Goal: Task Accomplishment & Management: Use online tool/utility

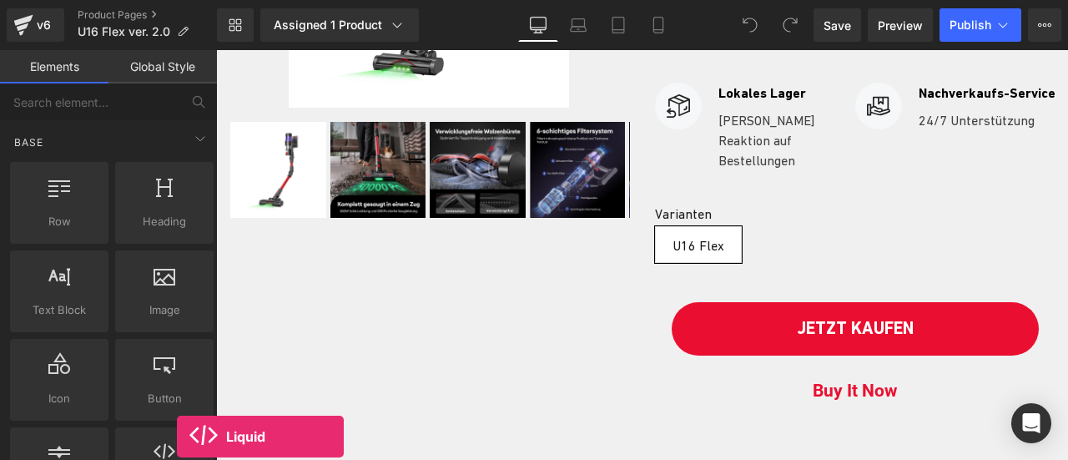
scroll to position [450, 0]
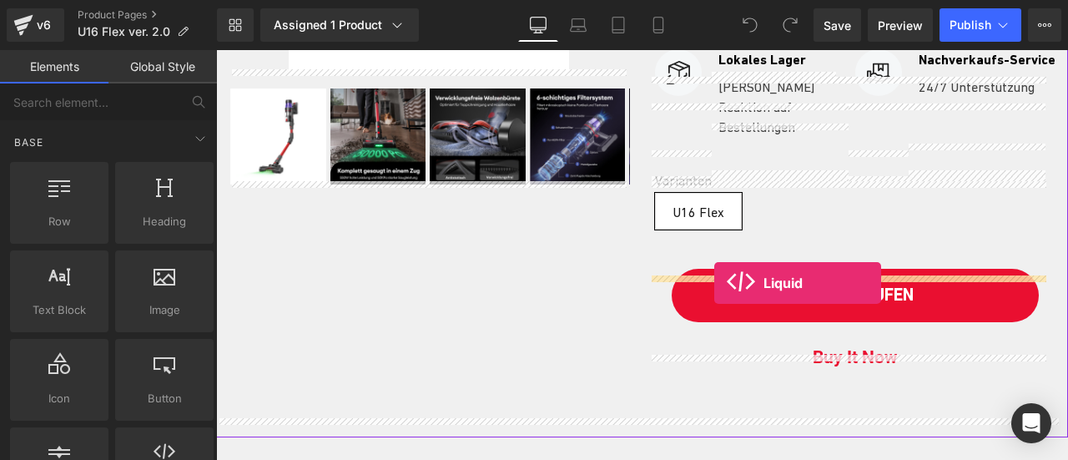
drag, startPoint x: 391, startPoint y: 488, endPoint x: 714, endPoint y: 283, distance: 382.6
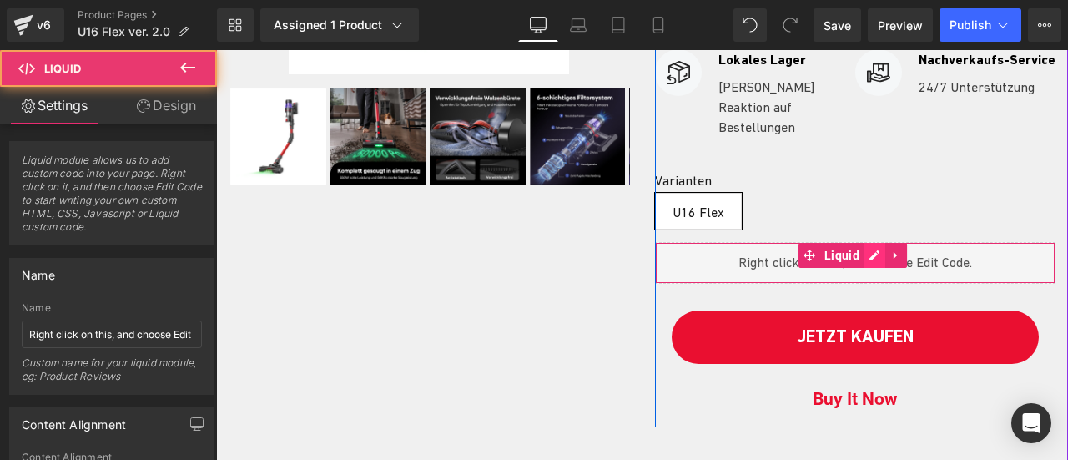
click at [871, 284] on div "Liquid" at bounding box center [855, 263] width 401 height 42
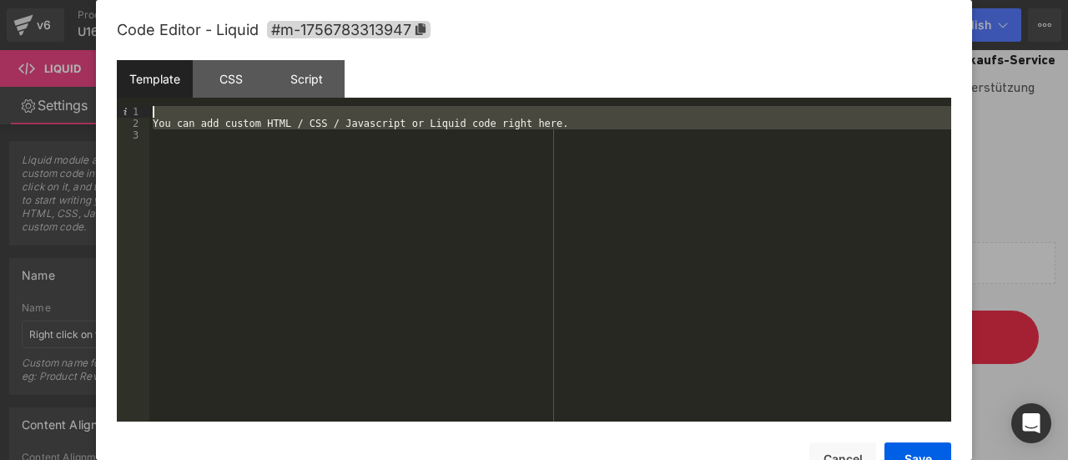
drag, startPoint x: 385, startPoint y: 190, endPoint x: 68, endPoint y: 91, distance: 333.0
click at [68, 92] on body "Liquid You are previewing how the will restyle your page. You can not edit Elem…" at bounding box center [534, 230] width 1068 height 460
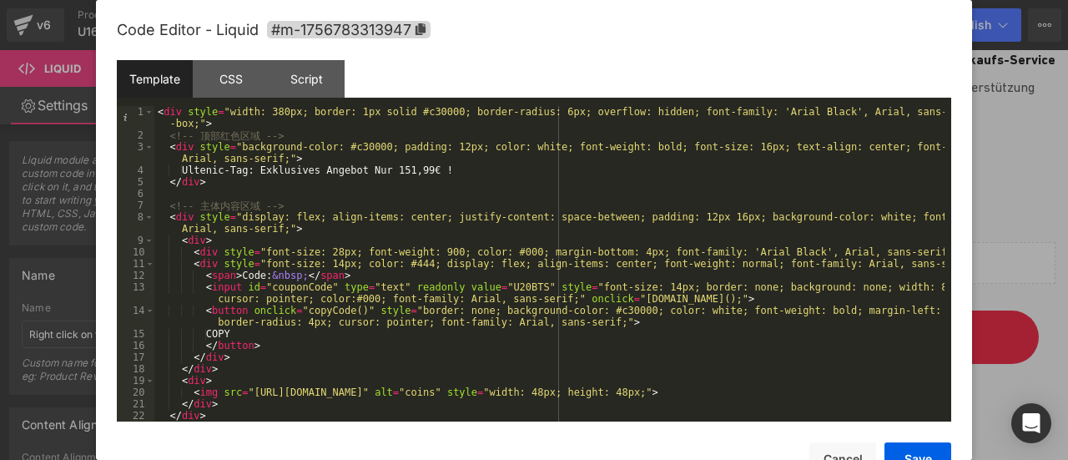
scroll to position [0, 0]
click at [841, 249] on div "< div style = "width: 380px; border: 1px solid #c30000; border-radius: 6px; ove…" at bounding box center [549, 281] width 790 height 350
click at [836, 249] on div "< div style = "width: 380px; border: 1px solid #c30000; border-radius: 6px; ove…" at bounding box center [549, 281] width 790 height 350
drag, startPoint x: 422, startPoint y: 168, endPoint x: 317, endPoint y: 168, distance: 105.1
click at [317, 168] on div "< div style = "width: 380px; border: 1px solid #c30000; border-radius: 6px; ove…" at bounding box center [549, 281] width 790 height 350
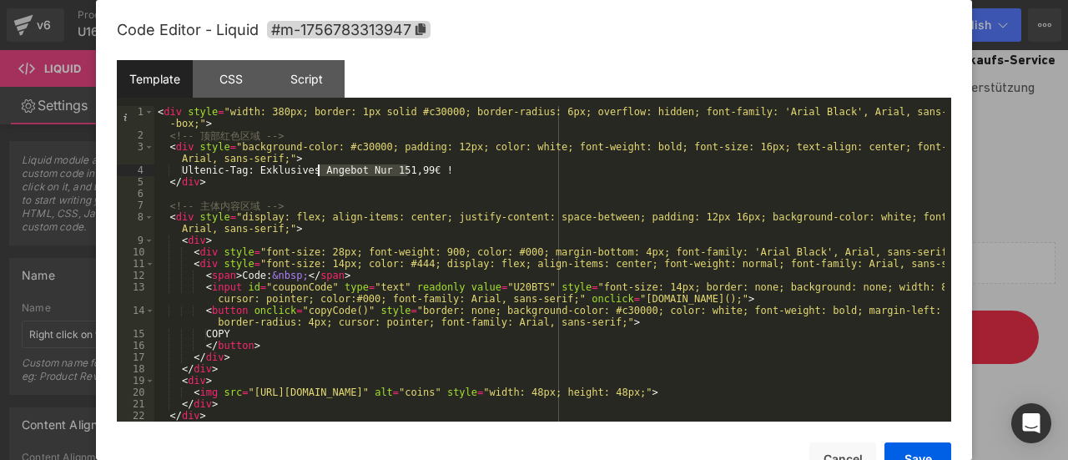
click at [317, 168] on div "< div style = "width: 380px; border: 1px solid #c30000; border-radius: 6px; ove…" at bounding box center [549, 263] width 790 height 315
click at [392, 171] on div "< div style = "width: 380px; border: 1px solid #c30000; border-radius: 6px; ove…" at bounding box center [549, 281] width 790 height 350
drag, startPoint x: 420, startPoint y: 171, endPoint x: 375, endPoint y: 172, distance: 45.9
click at [375, 172] on div "< div style = "width: 380px; border: 1px solid #c30000; border-radius: 6px; ove…" at bounding box center [549, 281] width 790 height 350
click at [375, 172] on div "< div style = "width: 380px; border: 1px solid #c30000; border-radius: 6px; ove…" at bounding box center [549, 263] width 790 height 315
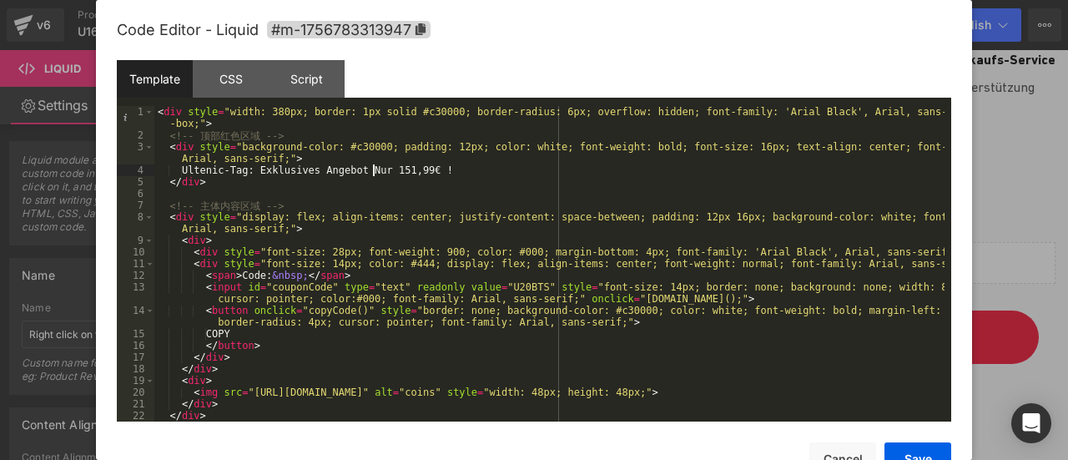
click at [414, 169] on div "< div style = "width: 380px; border: 1px solid #c30000; border-radius: 6px; ove…" at bounding box center [549, 281] width 790 height 350
drag, startPoint x: 443, startPoint y: 171, endPoint x: 288, endPoint y: 166, distance: 155.2
click at [288, 166] on div "< div style = "width: 380px; border: 1px solid #c30000; border-radius: 6px; ove…" at bounding box center [549, 281] width 790 height 350
click at [337, 169] on div "< div style = "width: 380px; border: 1px solid #c30000; border-radius: 6px; ove…" at bounding box center [549, 263] width 790 height 315
drag, startPoint x: 184, startPoint y: 166, endPoint x: 420, endPoint y: 169, distance: 236.9
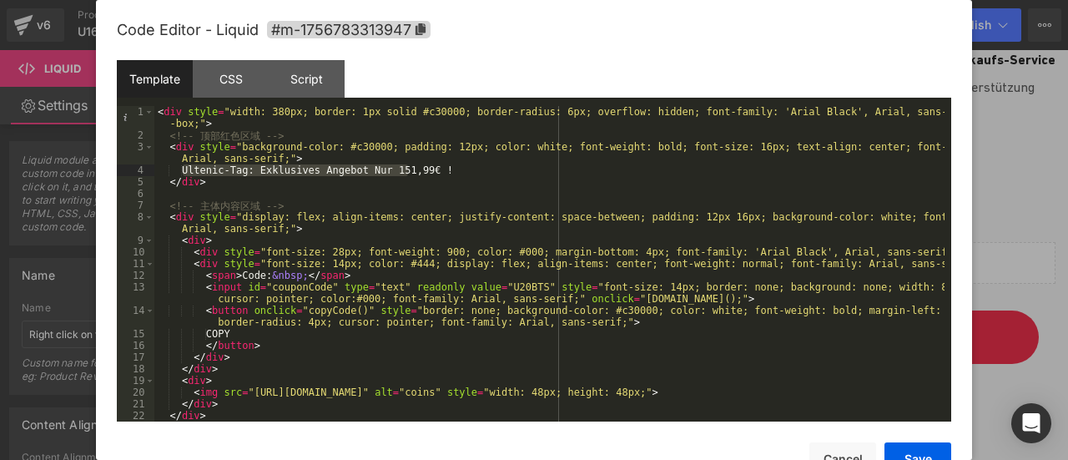
click at [420, 169] on div "< div style = "width: 380px; border: 1px solid #c30000; border-radius: 6px; ove…" at bounding box center [549, 281] width 790 height 350
click at [360, 162] on div "< div style = "width: 380px; border: 1px solid #c30000; border-radius: 6px; ove…" at bounding box center [549, 281] width 790 height 350
drag, startPoint x: 426, startPoint y: 169, endPoint x: 184, endPoint y: 171, distance: 241.9
click at [184, 171] on div "< div style = "width: 380px; border: 1px solid #c30000; border-radius: 6px; ove…" at bounding box center [549, 281] width 790 height 350
click at [342, 159] on div "< div style = "width: 380px; border: 1px solid #c30000; border-radius: 6px; ove…" at bounding box center [549, 281] width 790 height 350
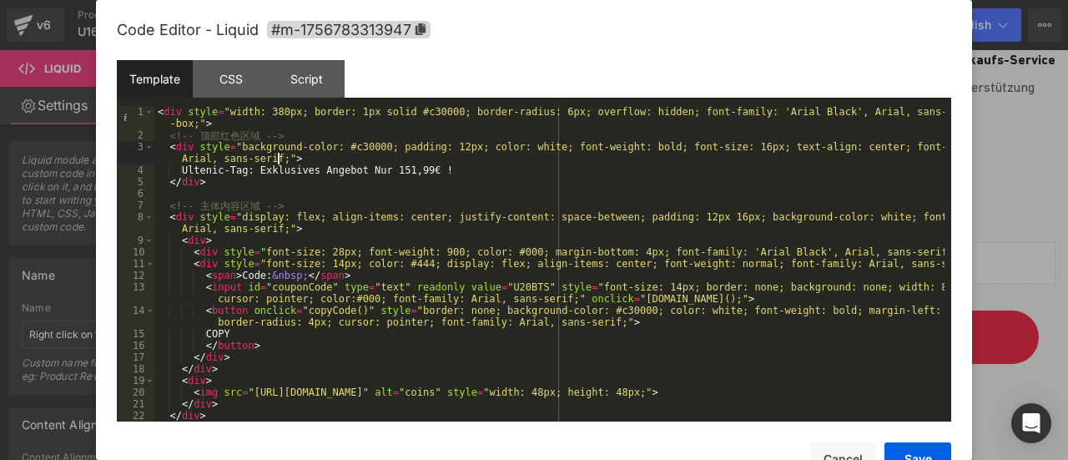
scroll to position [175, 0]
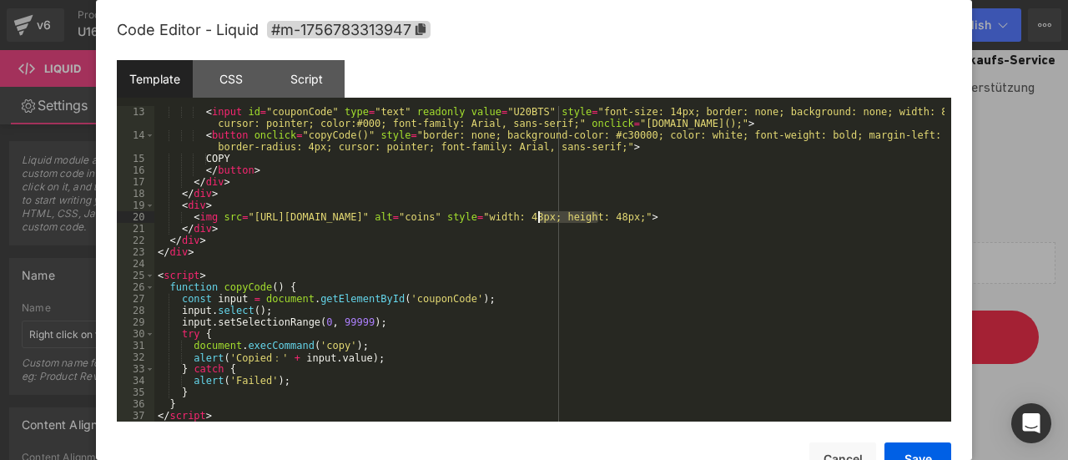
drag, startPoint x: 597, startPoint y: 221, endPoint x: 539, endPoint y: 212, distance: 59.1
click at [539, 212] on div "< input id = "couponCode" type = "text" readonly value = "U20BTS" style = "font…" at bounding box center [549, 281] width 790 height 350
click at [919, 453] on button "Save" at bounding box center [917, 458] width 67 height 33
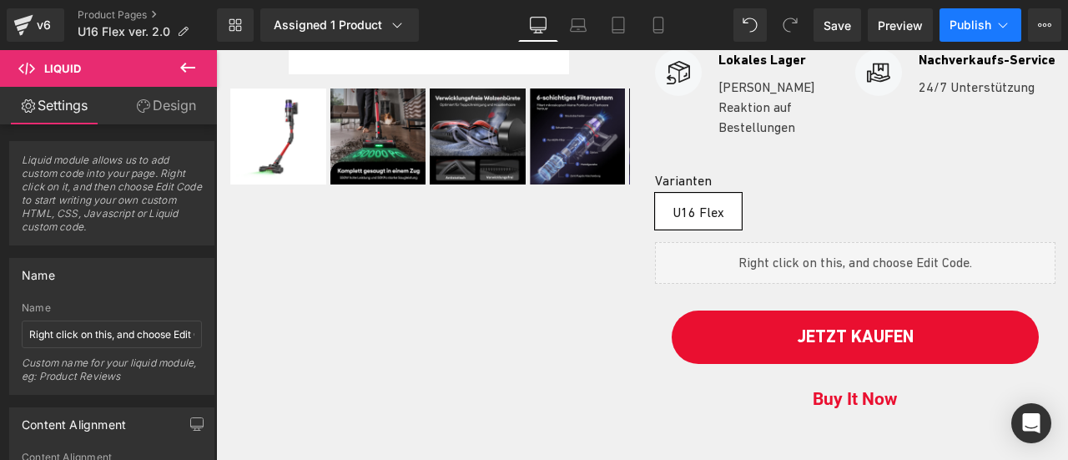
click at [959, 27] on span "Publish" at bounding box center [970, 24] width 42 height 13
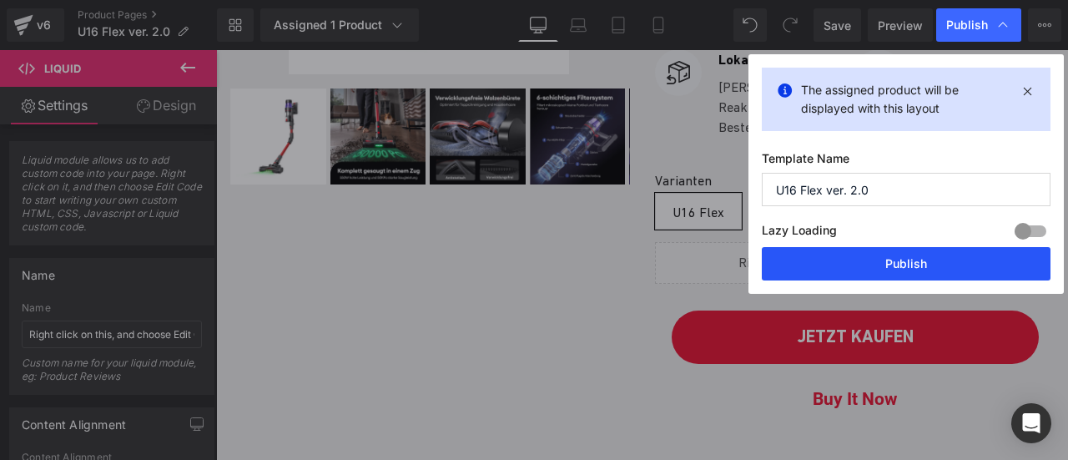
drag, startPoint x: 923, startPoint y: 254, endPoint x: 633, endPoint y: 148, distance: 308.0
click at [923, 254] on button "Publish" at bounding box center [906, 263] width 289 height 33
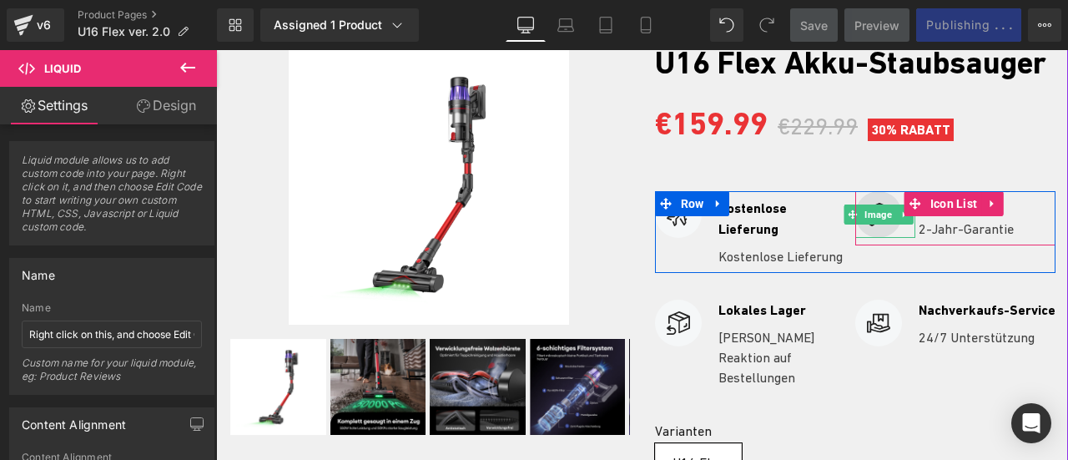
scroll to position [450, 0]
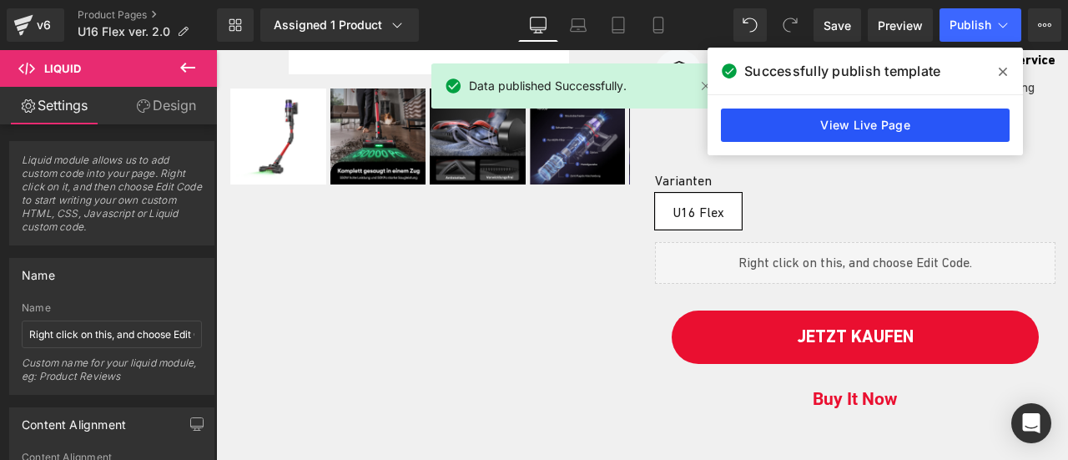
click at [873, 122] on link "View Live Page" at bounding box center [865, 124] width 289 height 33
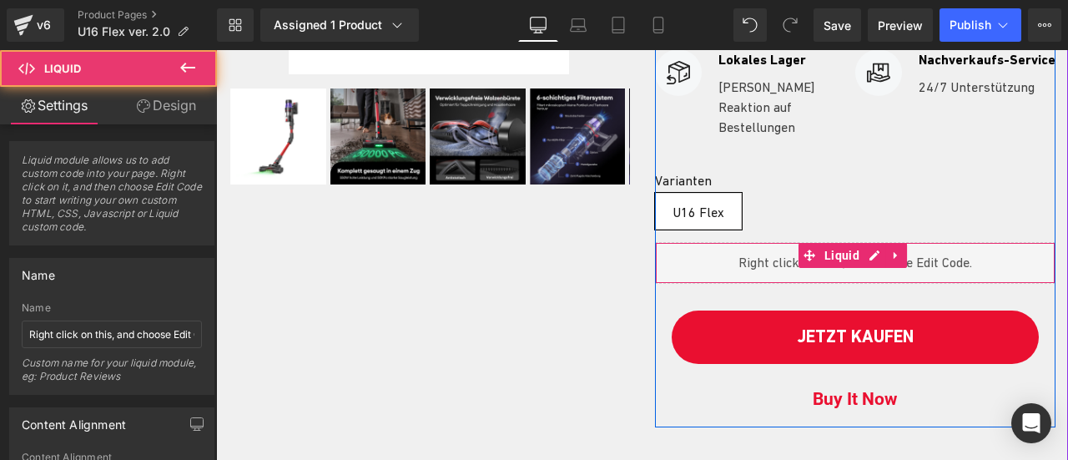
click at [797, 284] on div "Liquid" at bounding box center [855, 263] width 401 height 42
click at [873, 284] on div "Liquid" at bounding box center [855, 263] width 401 height 42
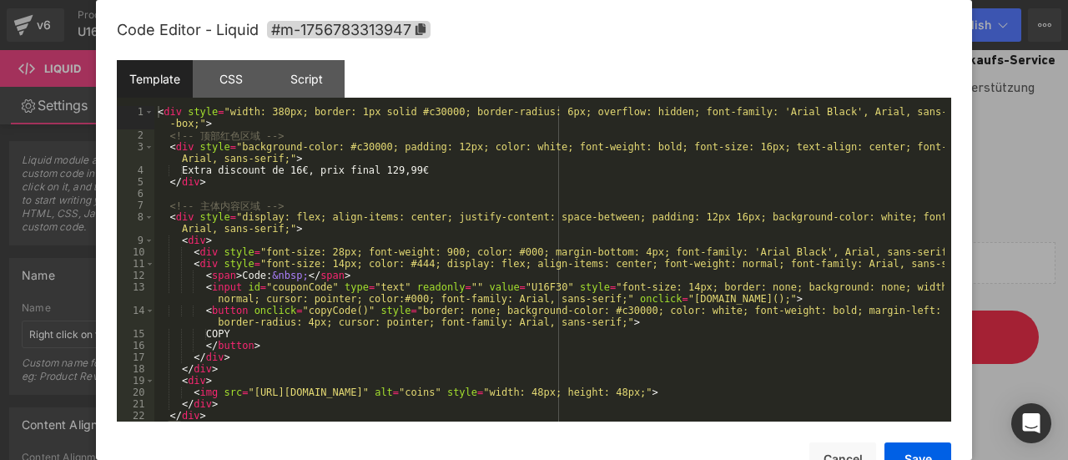
click at [582, 281] on div "< div style = "width: 380px; border: 1px solid #c30000; border-radius: 6px; ove…" at bounding box center [549, 281] width 790 height 350
click at [838, 253] on div "< div style = "width: 380px; border: 1px solid #c30000; border-radius: 6px; ove…" at bounding box center [549, 281] width 790 height 350
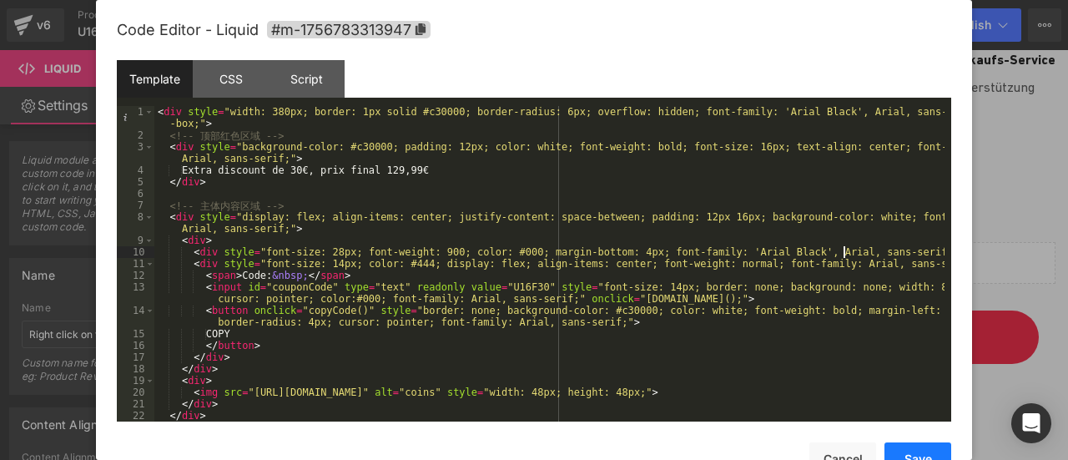
click at [911, 454] on button "Save" at bounding box center [917, 458] width 67 height 33
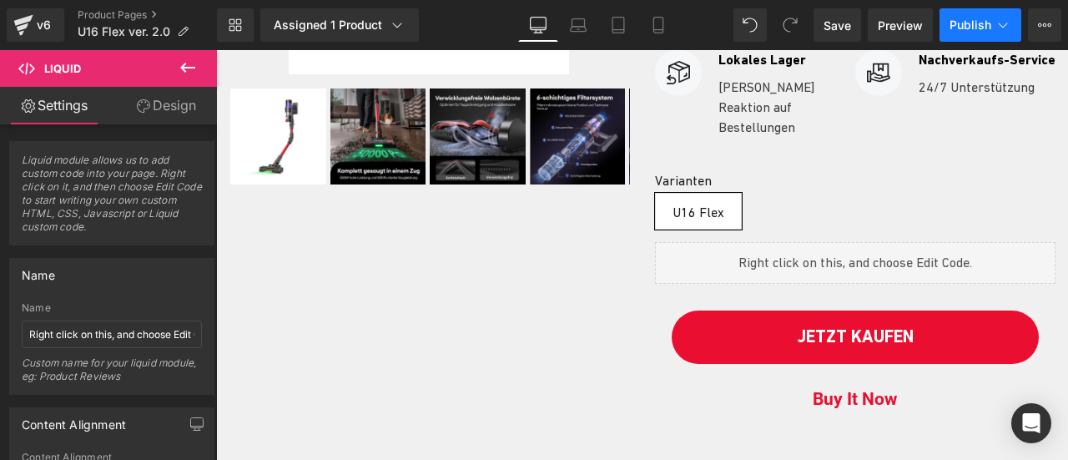
click at [974, 32] on button "Publish" at bounding box center [980, 24] width 82 height 33
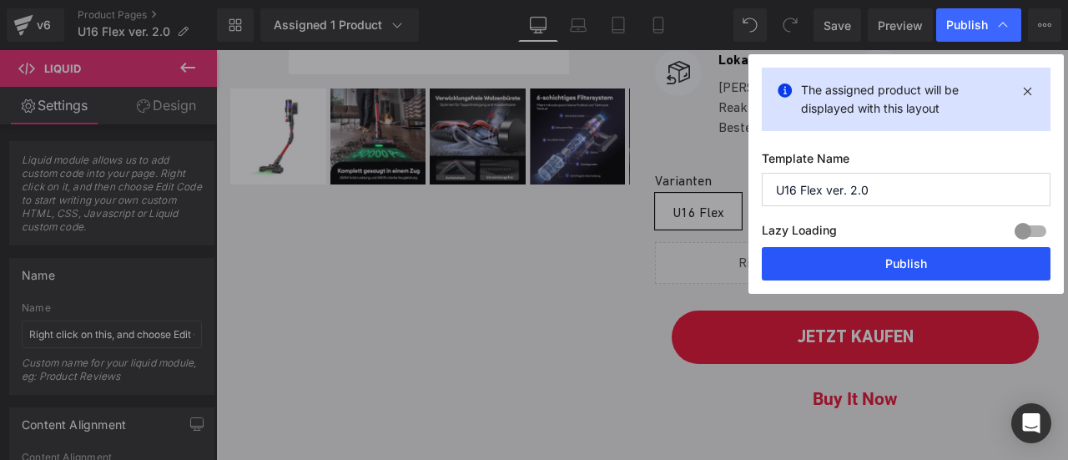
click at [922, 264] on button "Publish" at bounding box center [906, 263] width 289 height 33
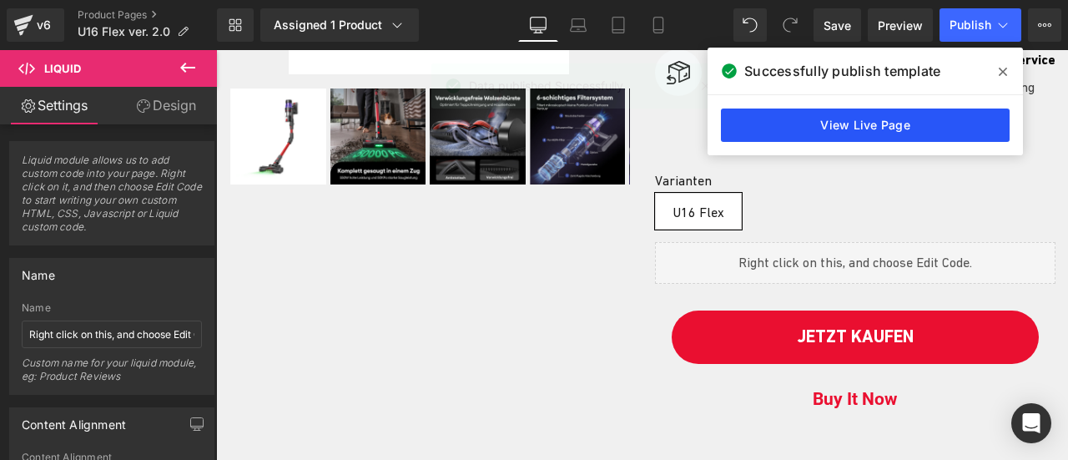
click at [848, 123] on link "View Live Page" at bounding box center [865, 124] width 289 height 33
